Goal: Information Seeking & Learning: Check status

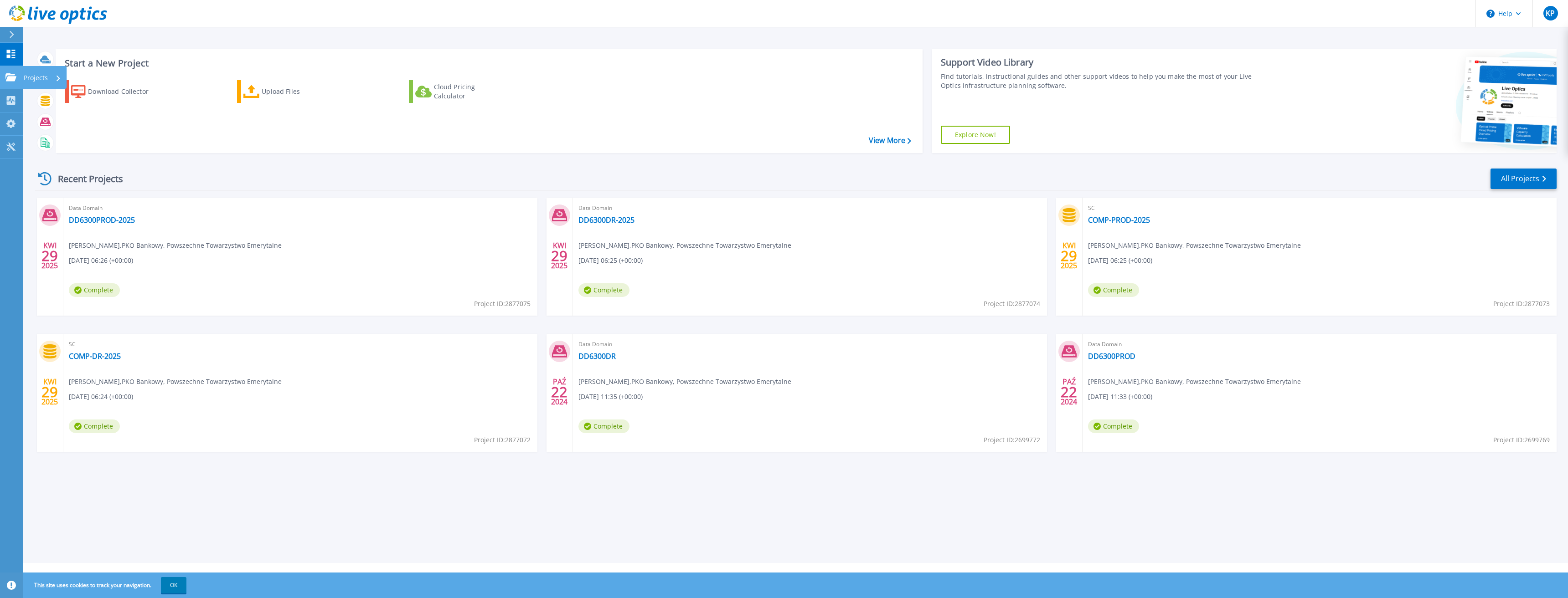
click at [13, 74] on icon at bounding box center [11, 77] width 11 height 8
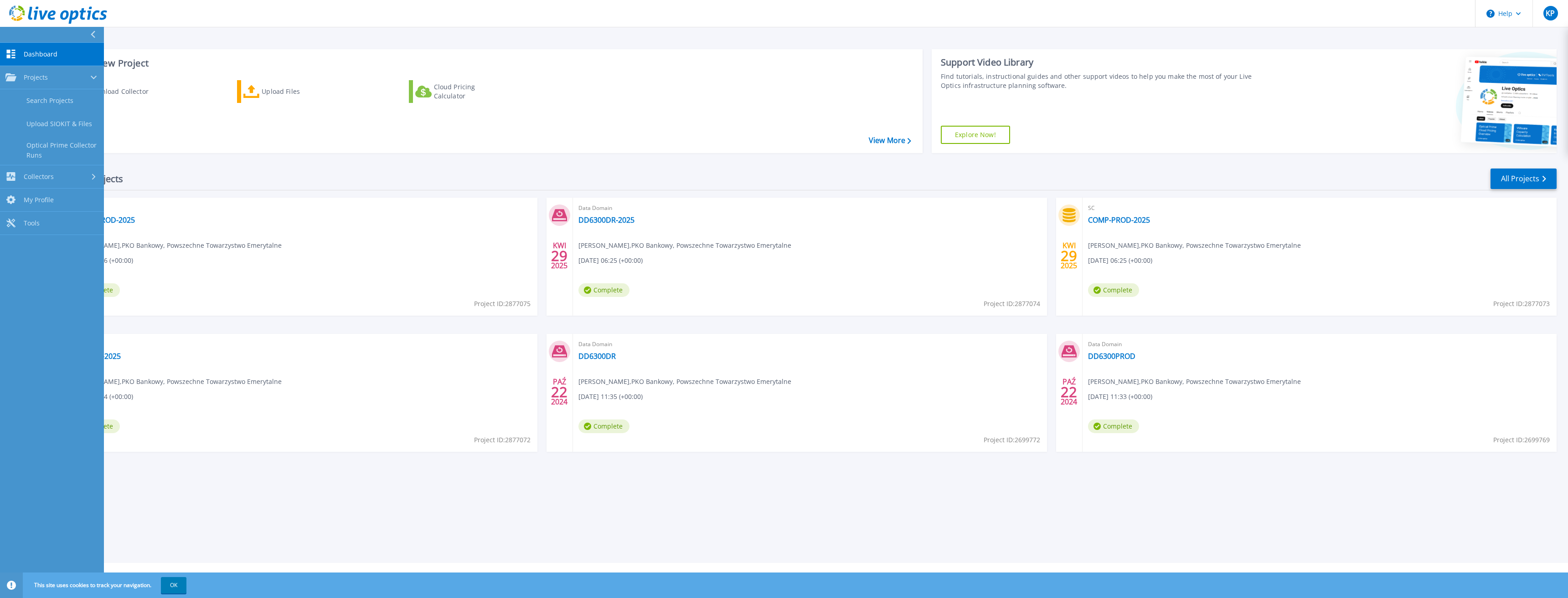
click at [371, 151] on div "Start a New Project Download Collector Upload Files Cloud Pricing Calculator Vi…" at bounding box center [488, 101] width 867 height 104
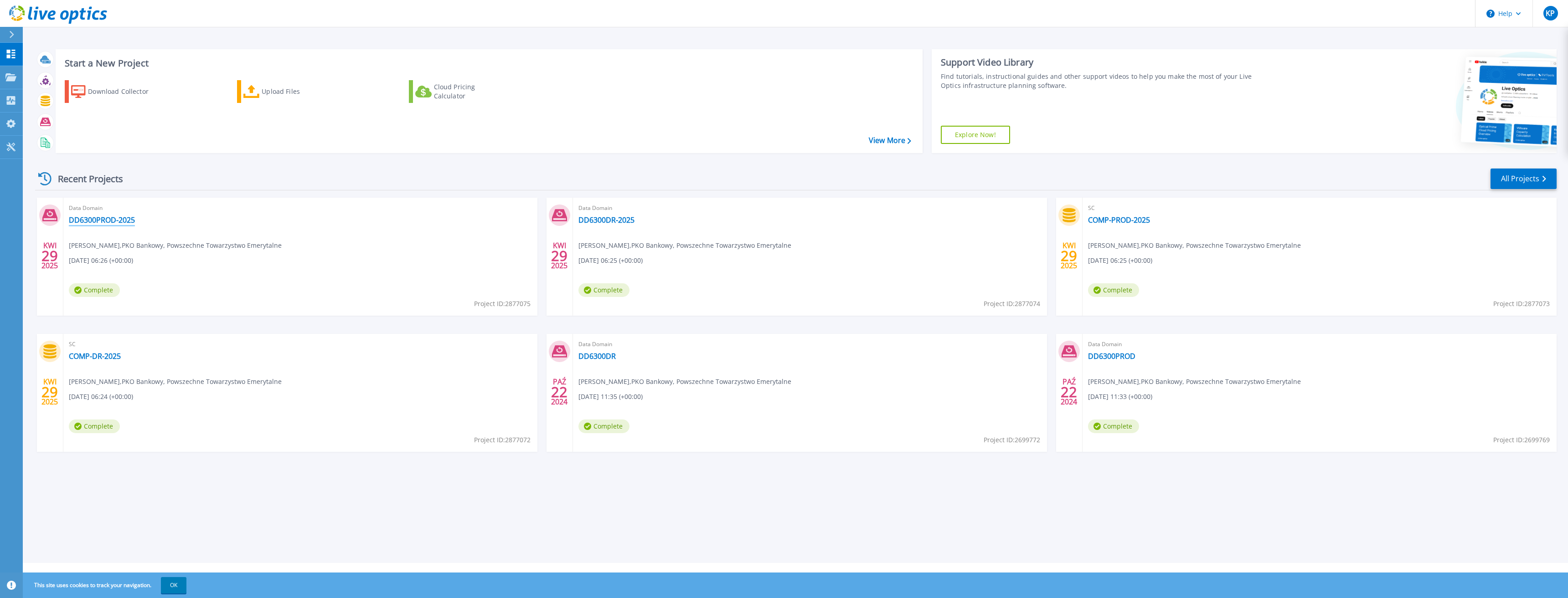
click at [99, 216] on link "DD6300PROD-2025" at bounding box center [102, 220] width 66 height 9
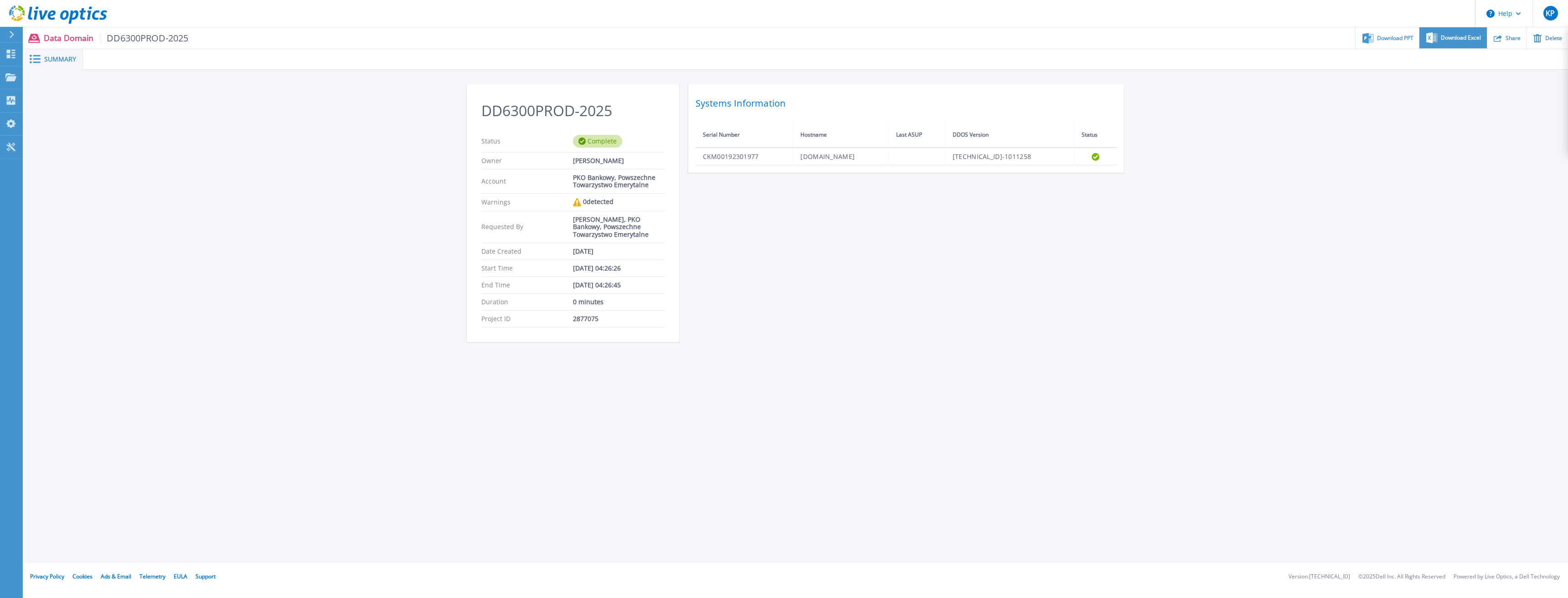
click at [1441, 40] on span "Download Excel" at bounding box center [1461, 37] width 40 height 6
click at [9, 76] on icon at bounding box center [11, 77] width 11 height 8
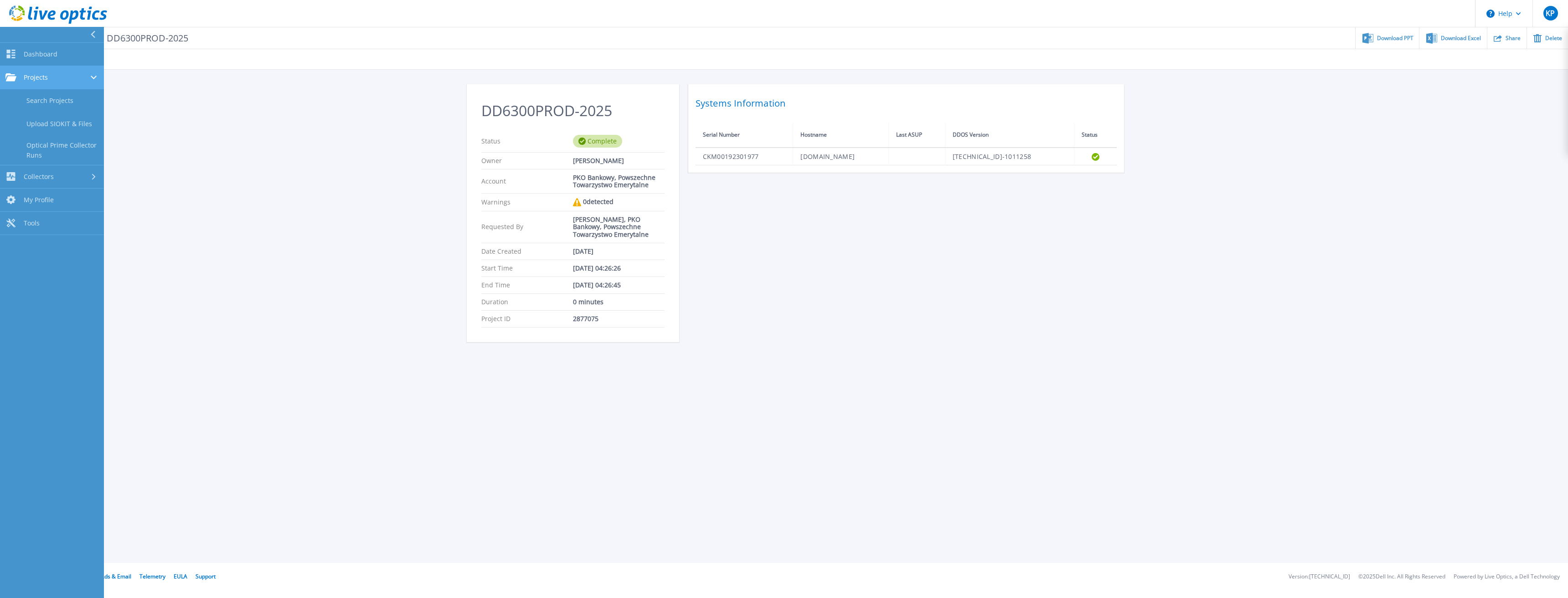
click at [42, 73] on span "Projects" at bounding box center [36, 77] width 24 height 8
click at [44, 52] on span "Dashboard" at bounding box center [40, 55] width 33 height 8
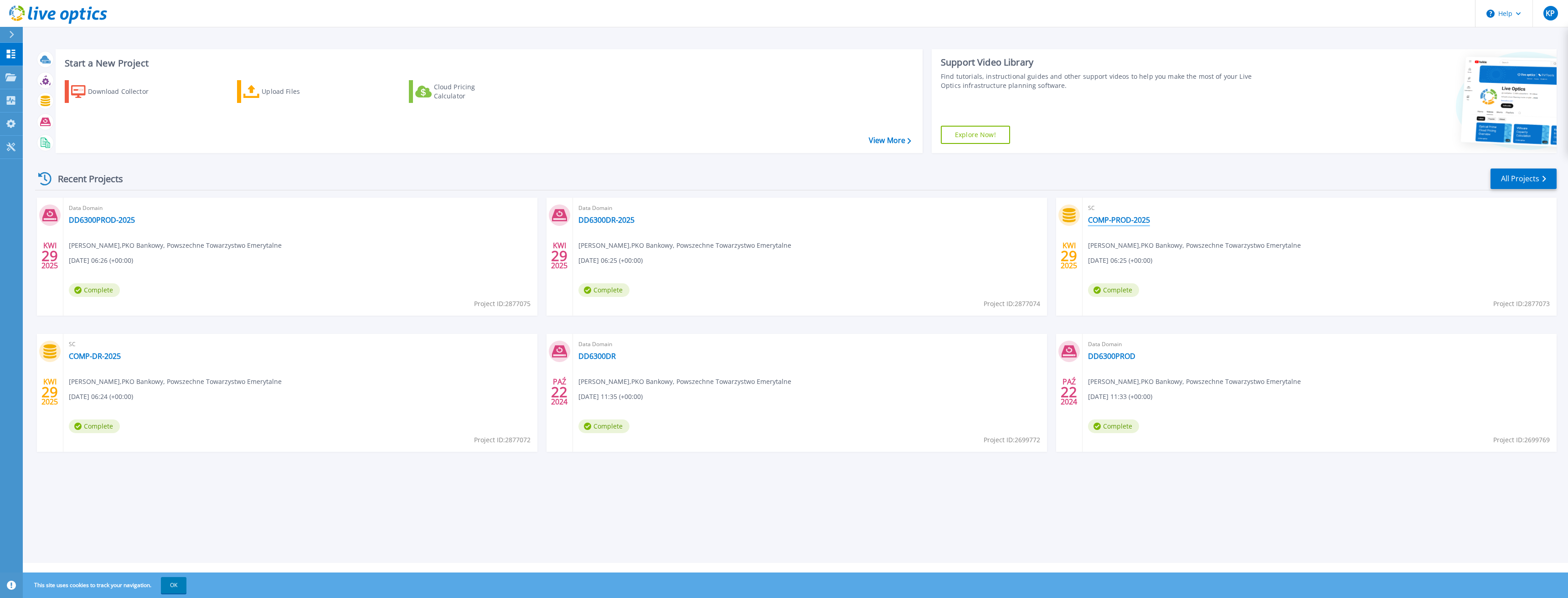
click at [1120, 222] on link "COMP-PROD-2025" at bounding box center [1119, 220] width 62 height 9
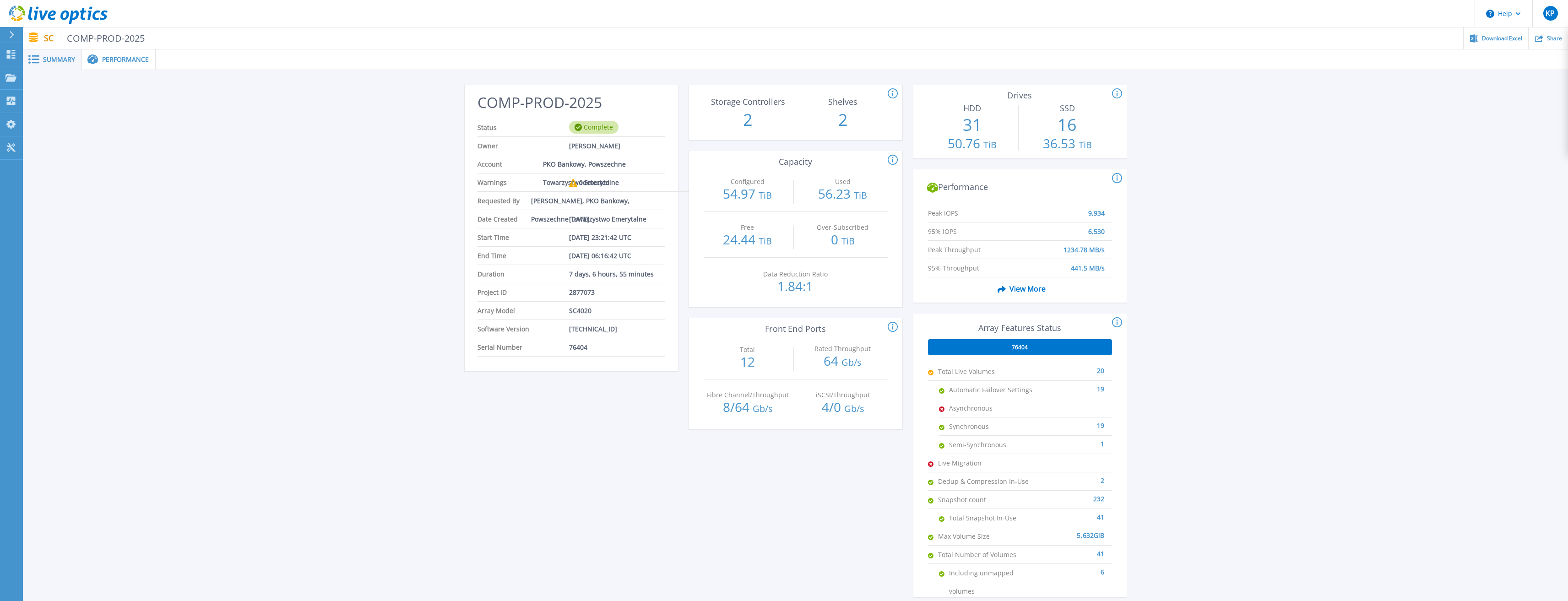
click at [137, 63] on span "Performance" at bounding box center [125, 60] width 47 height 7
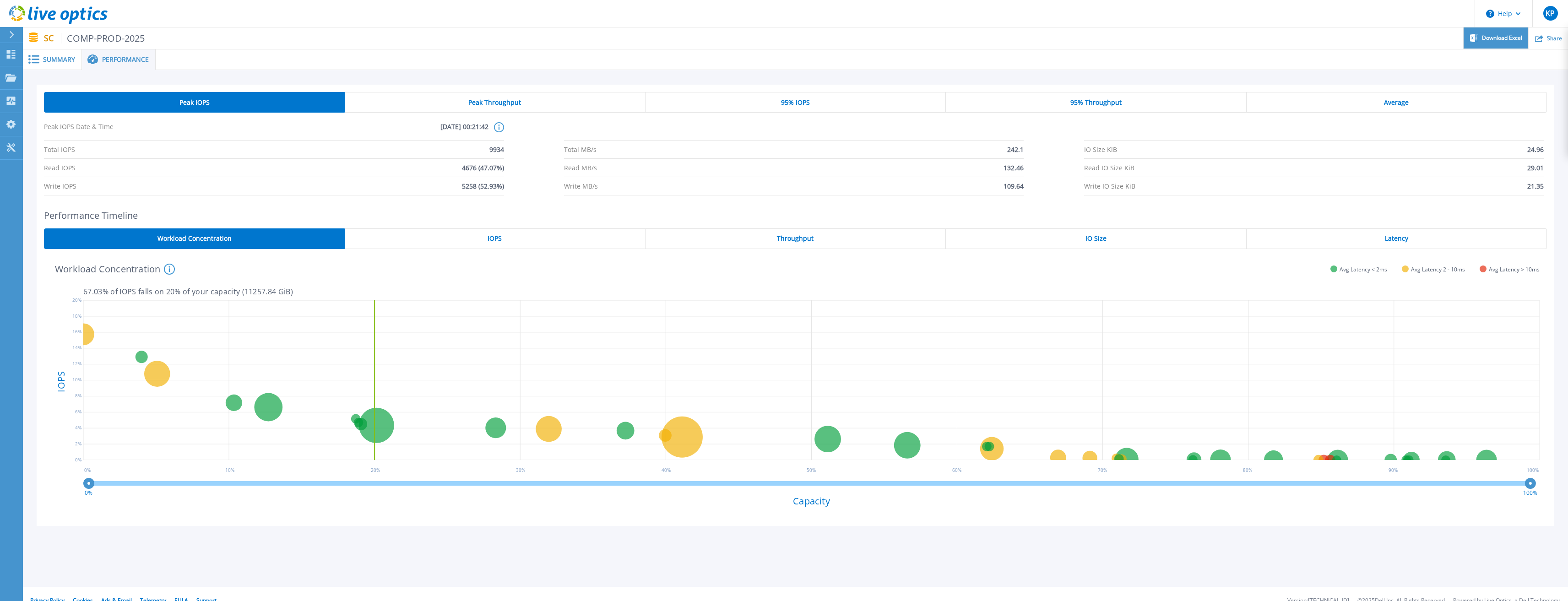
click at [1490, 37] on span "Download Excel" at bounding box center [1502, 38] width 40 height 6
click at [60, 59] on span "Summary" at bounding box center [59, 60] width 32 height 7
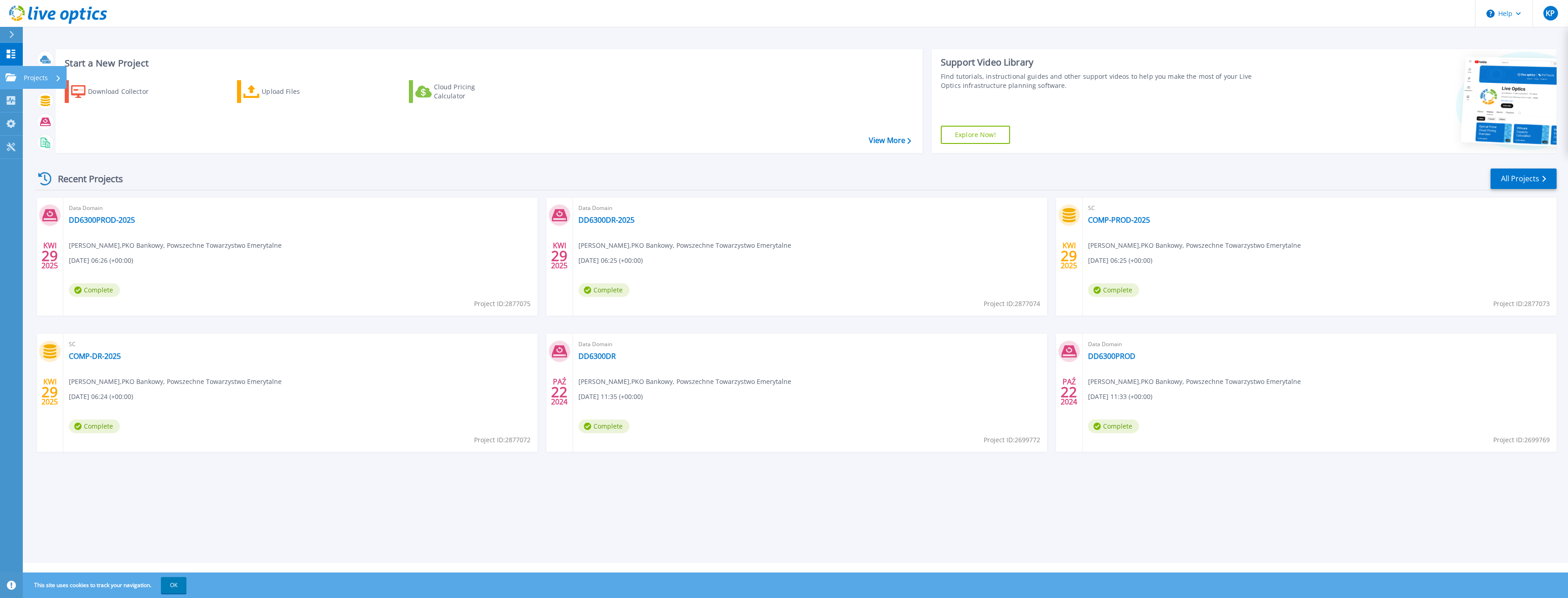
click at [2, 75] on link "Projects Projects" at bounding box center [11, 77] width 23 height 24
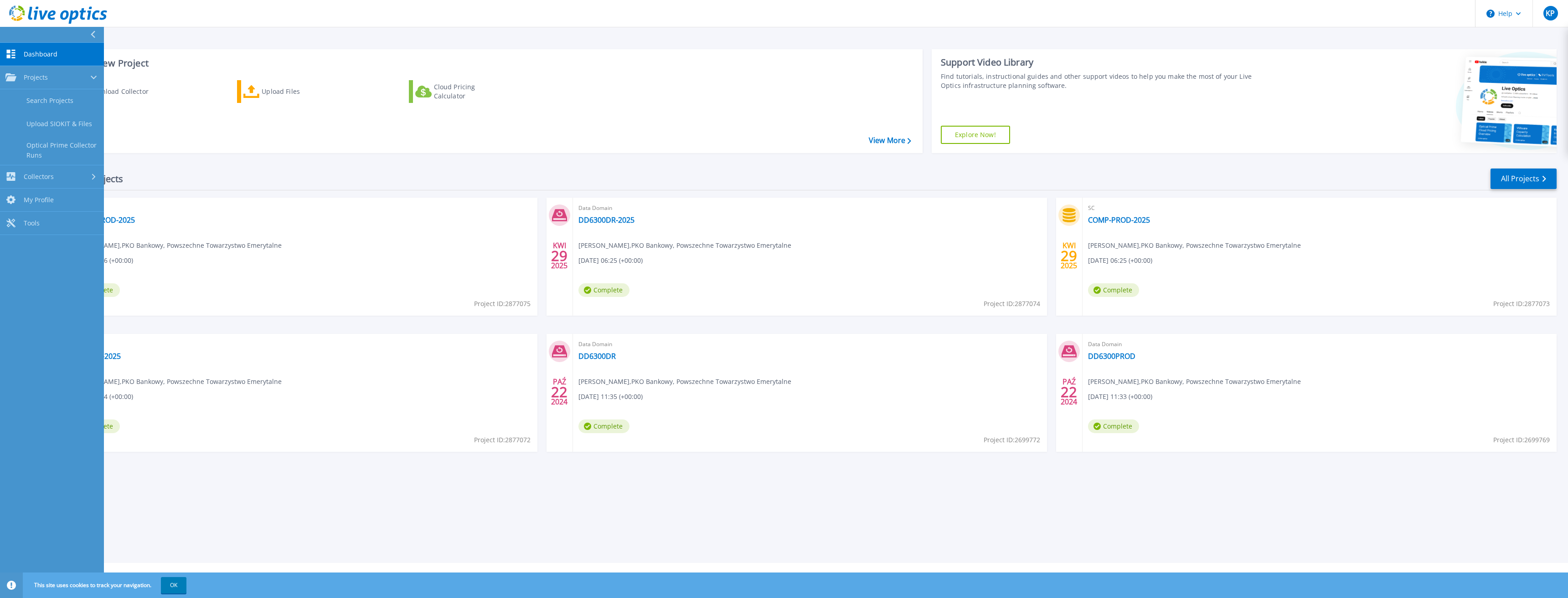
click at [1116, 492] on div "Start a New Project Download Collector Upload Files Cloud Pricing Calculator Vi…" at bounding box center [795, 282] width 1545 height 563
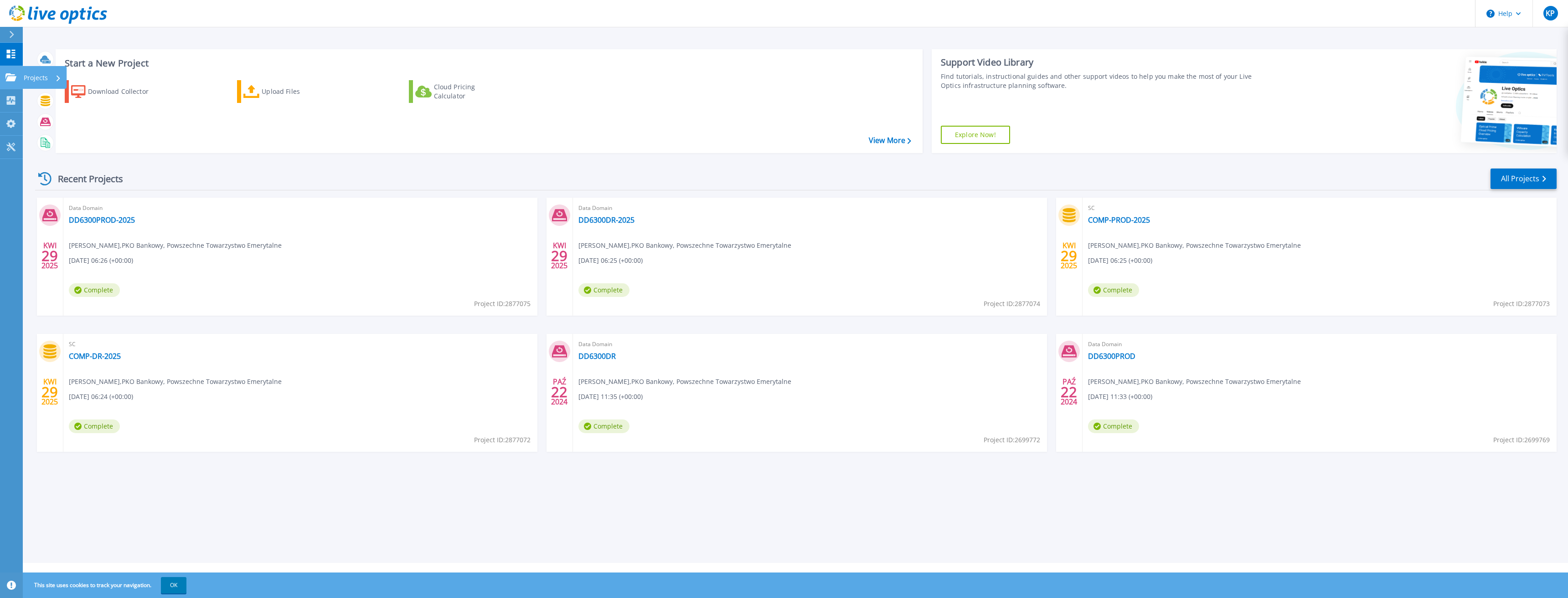
click at [5, 76] on link "Projects Projects" at bounding box center [11, 77] width 23 height 24
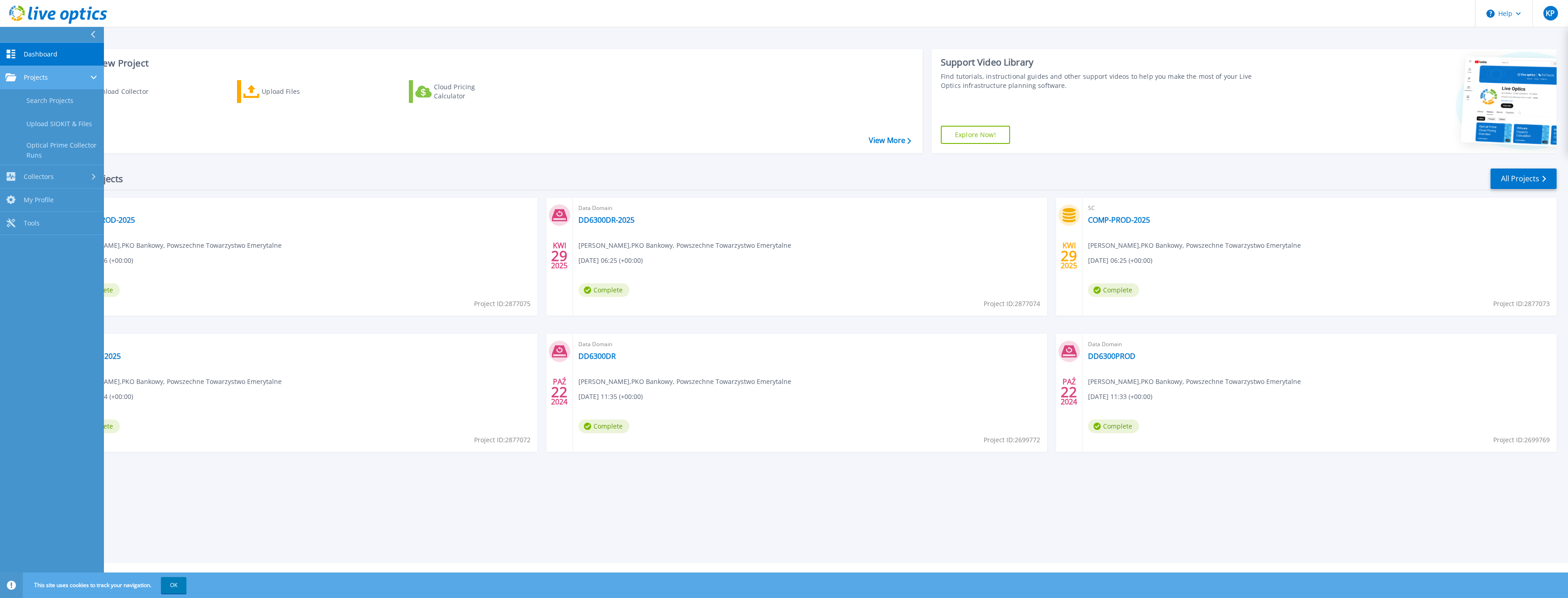
click at [49, 78] on div "Projects" at bounding box center [52, 77] width 93 height 8
click at [50, 78] on div "Projects" at bounding box center [52, 77] width 93 height 8
click at [63, 97] on link "Search Projects" at bounding box center [52, 101] width 104 height 24
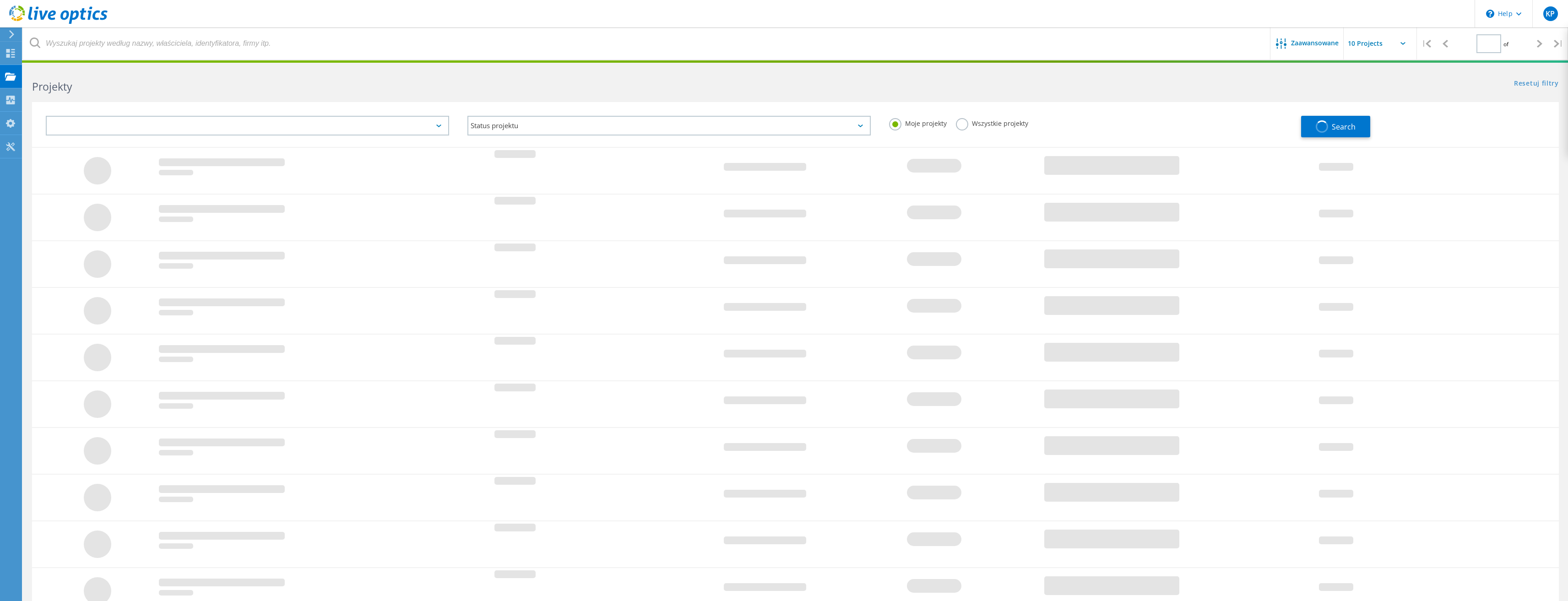
type input "1"
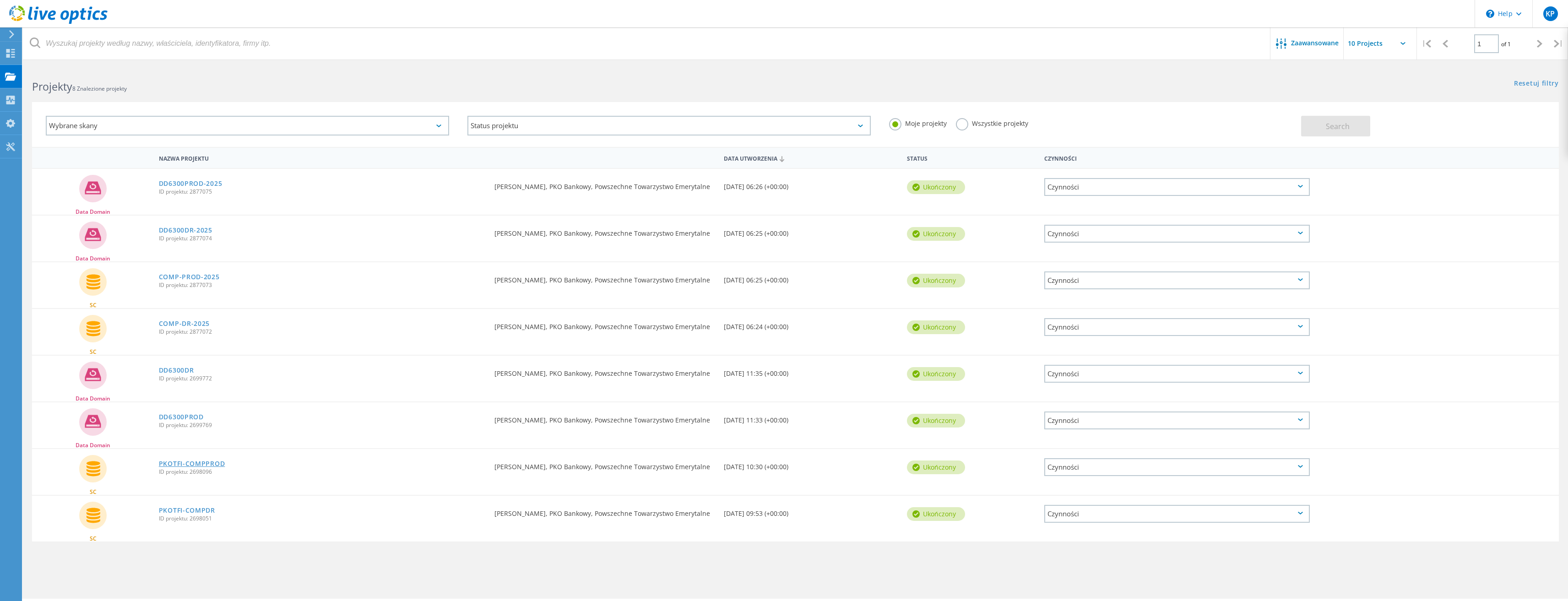
click at [201, 465] on link "PKOTFI-COMPPROD" at bounding box center [191, 464] width 66 height 7
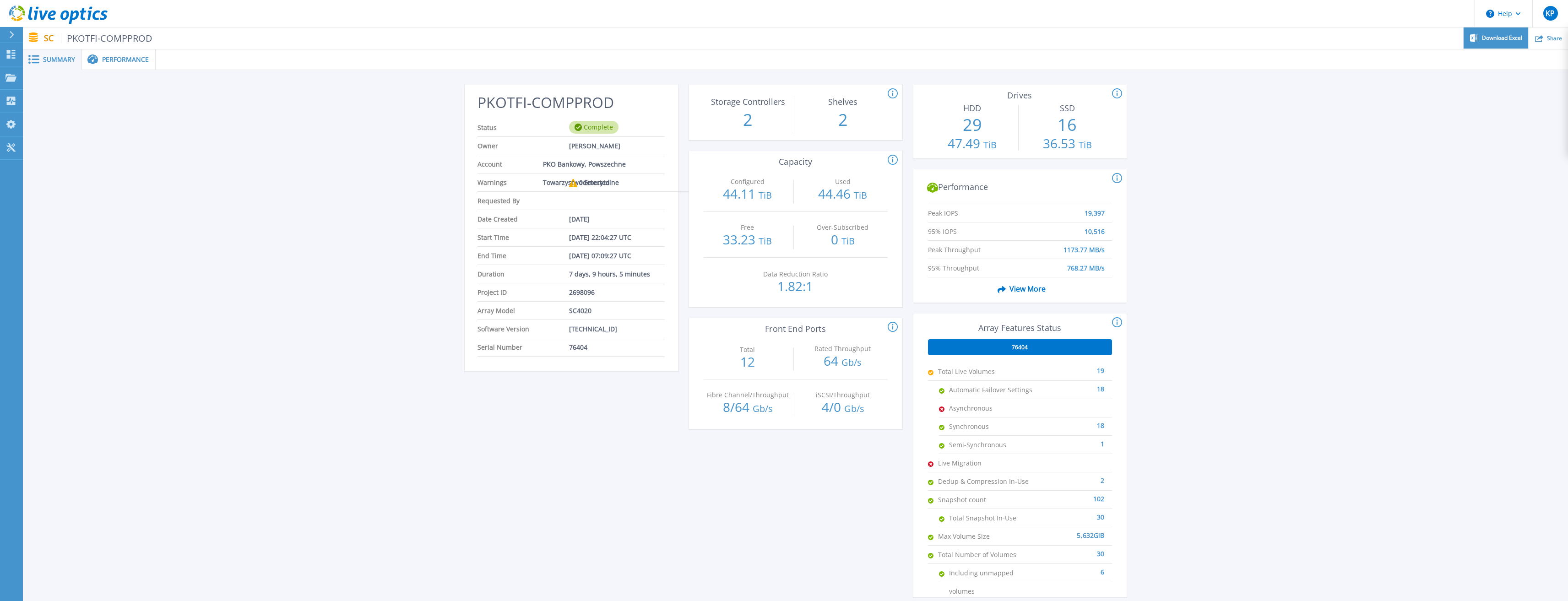
click at [1505, 43] on div "Download Excel" at bounding box center [1496, 38] width 65 height 21
click at [288, 175] on div "PKOTFI-COMPPROD Status Complete Owner [PERSON_NAME] Account PKO Bankowy, Powsze…" at bounding box center [795, 343] width 1545 height 545
click at [7, 75] on icon at bounding box center [11, 78] width 11 height 8
